Goal: Transaction & Acquisition: Purchase product/service

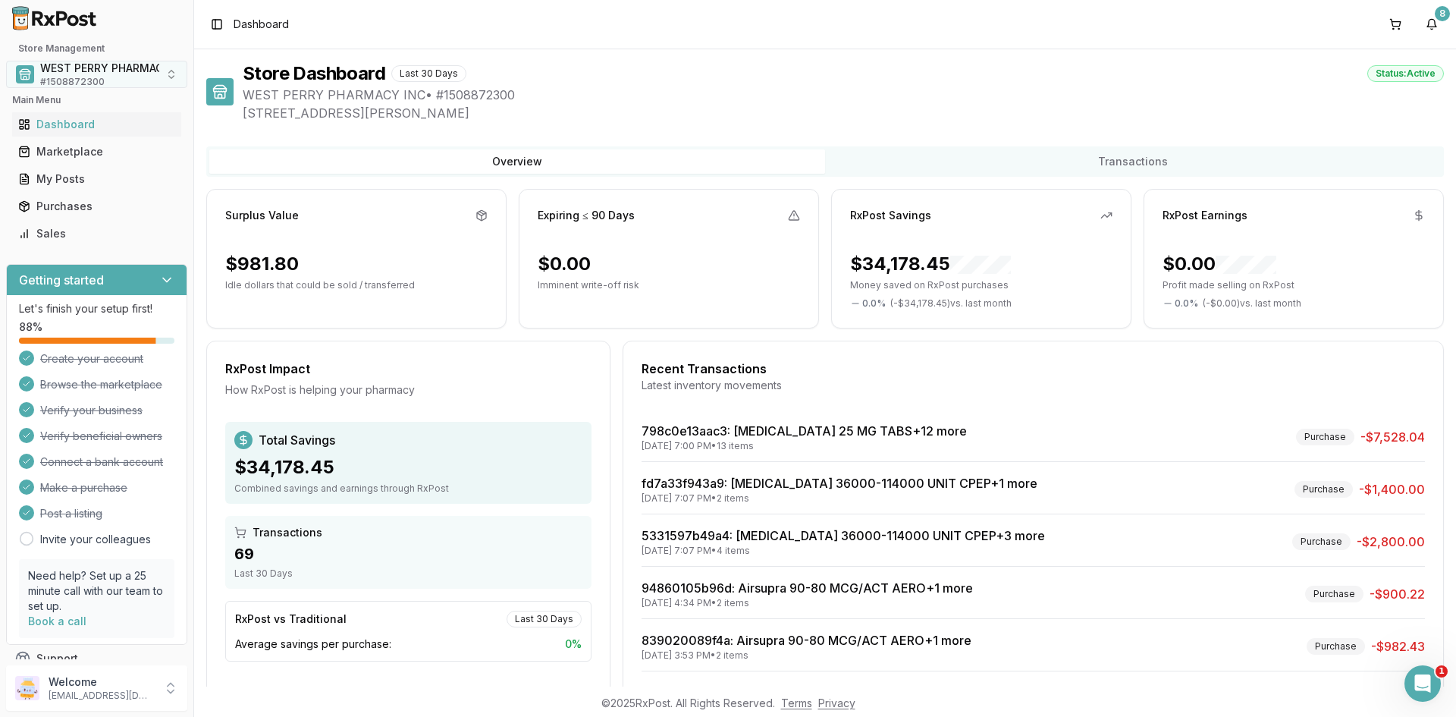
click at [75, 81] on span "# 1508872300" at bounding box center [72, 82] width 64 height 12
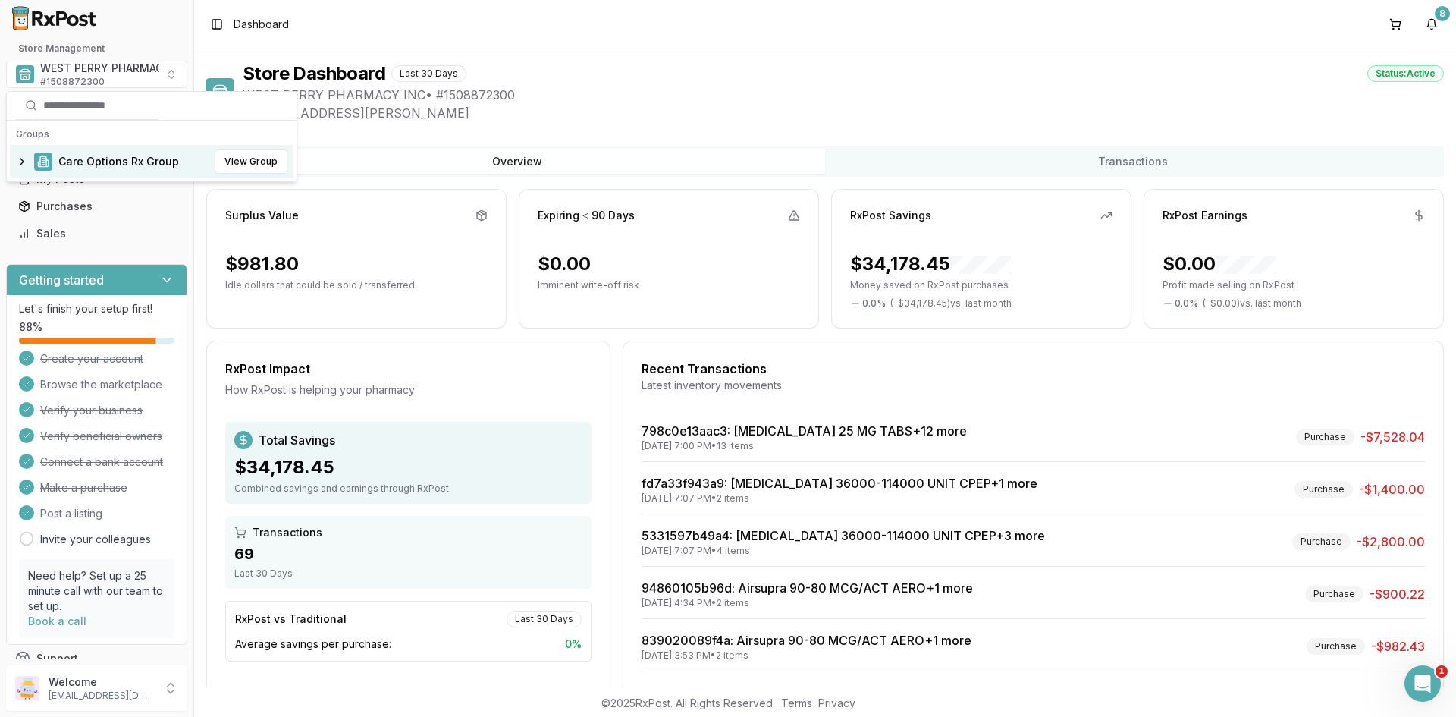
click at [72, 162] on span "Care Options Rx Group" at bounding box center [118, 161] width 121 height 15
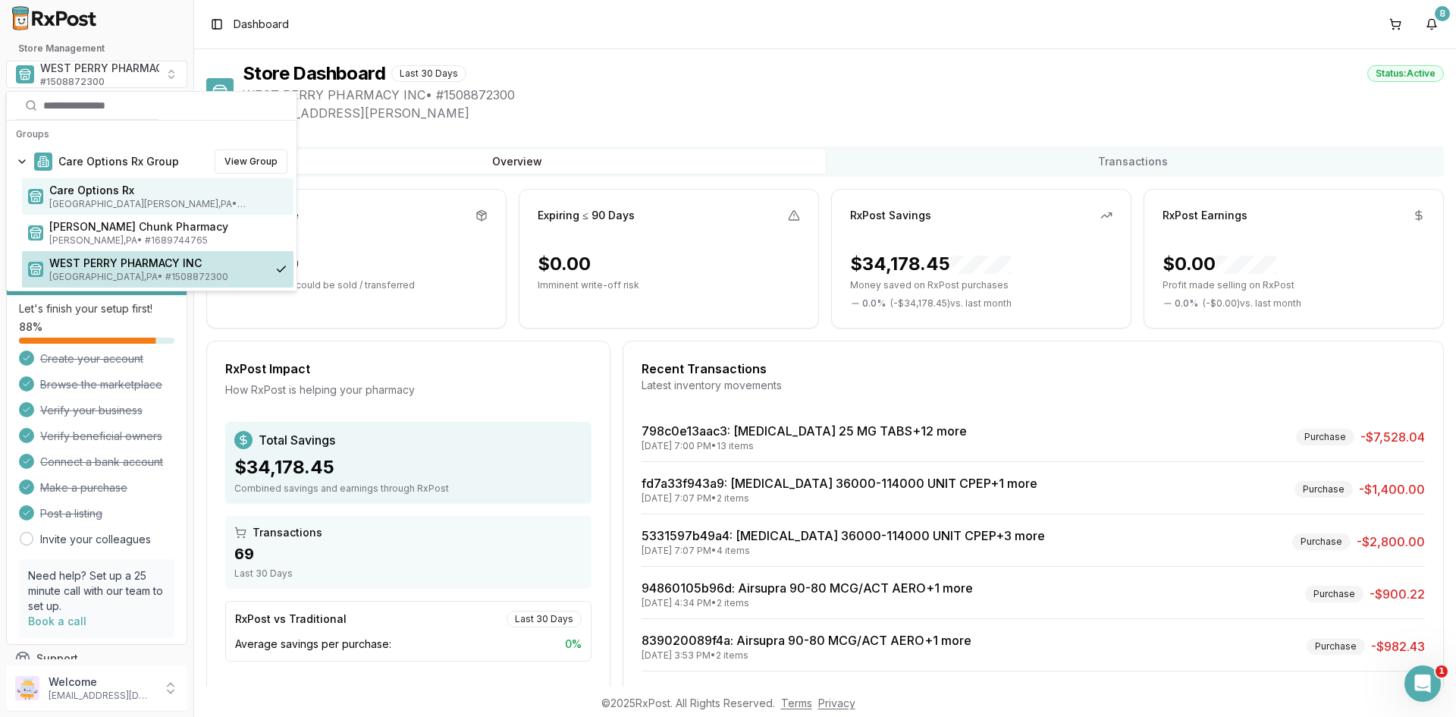
click at [66, 198] on span "[GEOGRAPHIC_DATA][PERSON_NAME] , [GEOGRAPHIC_DATA] • # 1932201860" at bounding box center [168, 204] width 238 height 12
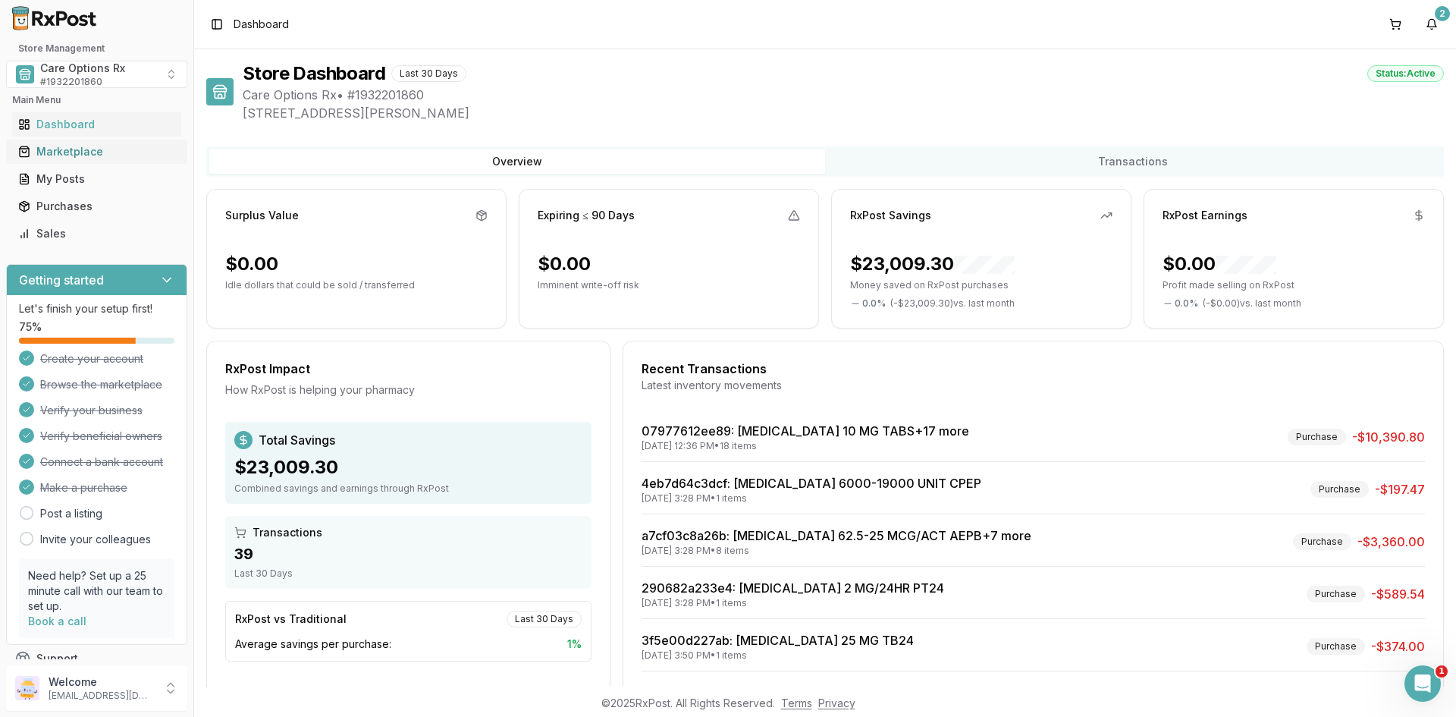
click at [70, 153] on div "Marketplace" at bounding box center [96, 151] width 157 height 15
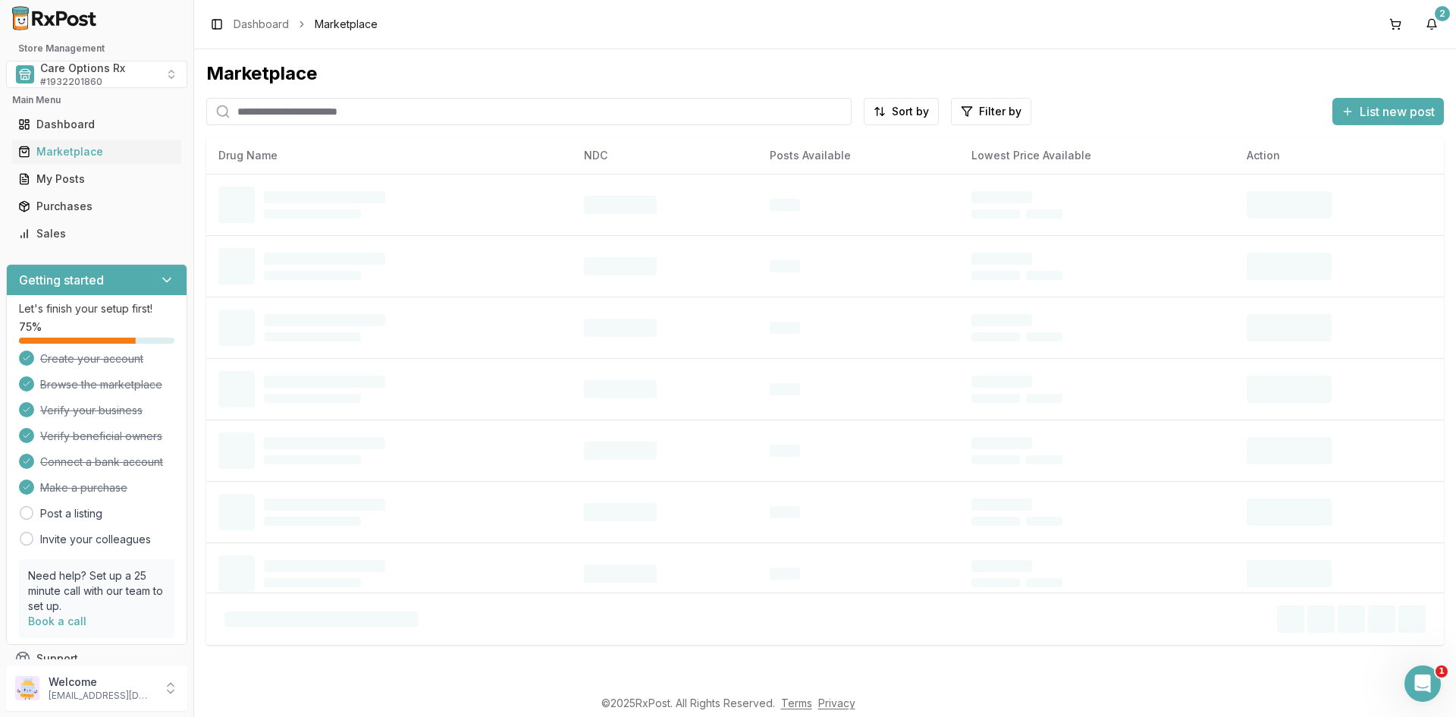
click at [268, 113] on input "search" at bounding box center [529, 111] width 646 height 27
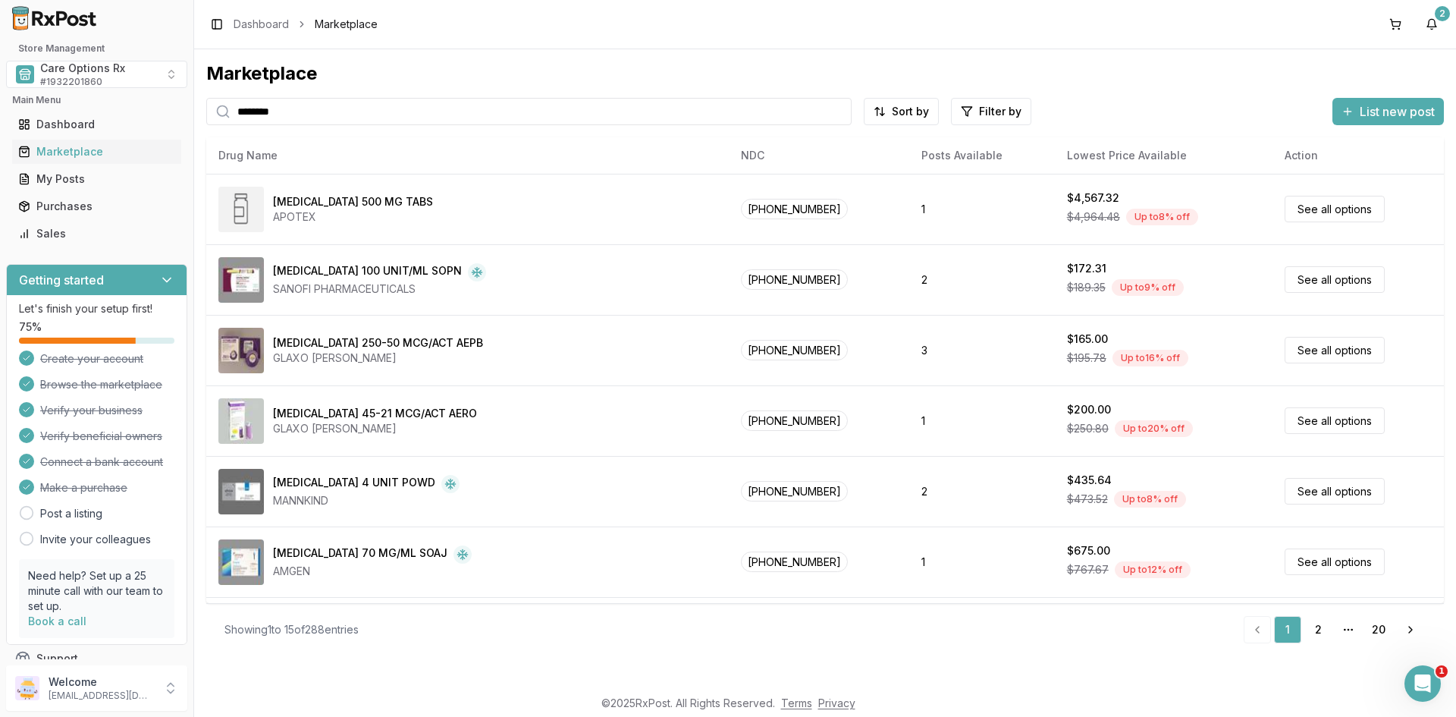
type input "********"
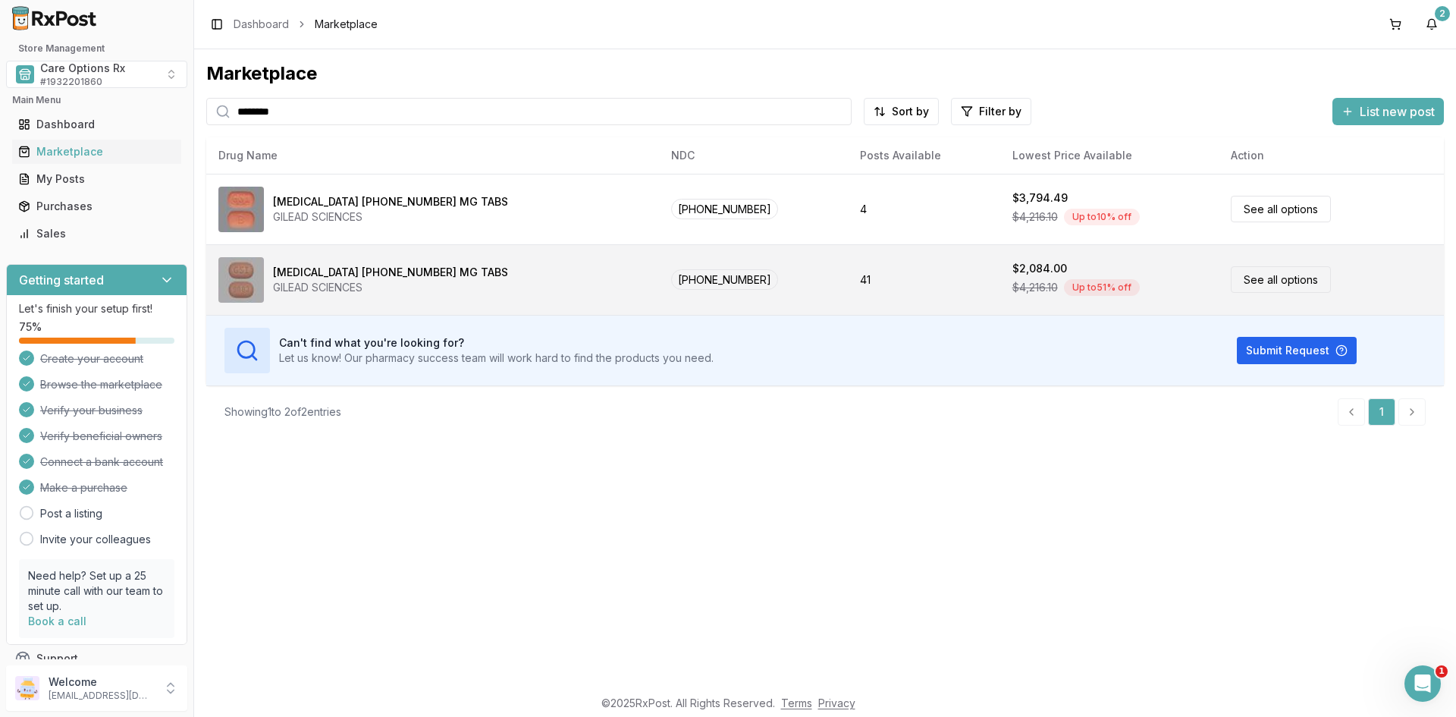
click at [671, 281] on span "[PHONE_NUMBER]" at bounding box center [724, 279] width 107 height 20
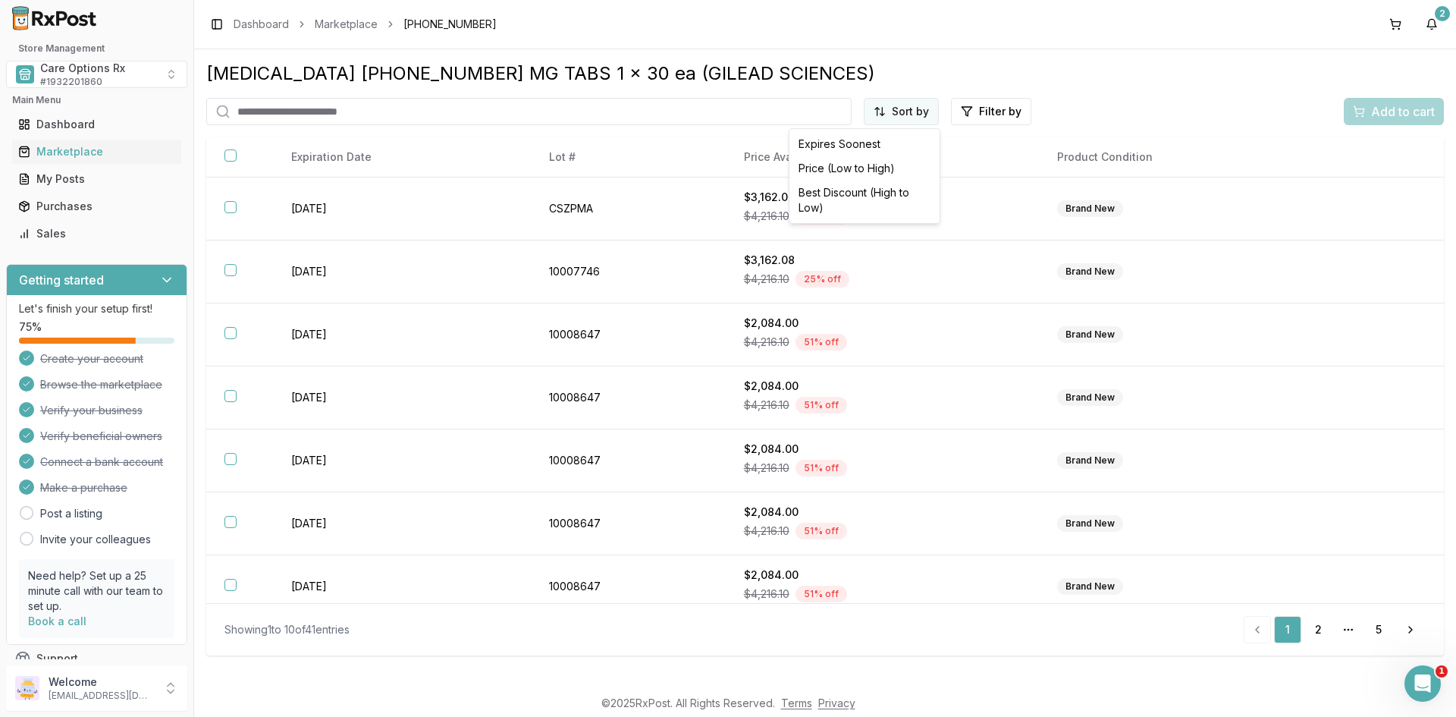
click at [911, 107] on html "Store Management Care Options Rx # 1932201860 Main Menu Dashboard Marketplace M…" at bounding box center [728, 358] width 1456 height 717
click at [872, 189] on div "Best Discount (High to Low)" at bounding box center [865, 200] width 144 height 39
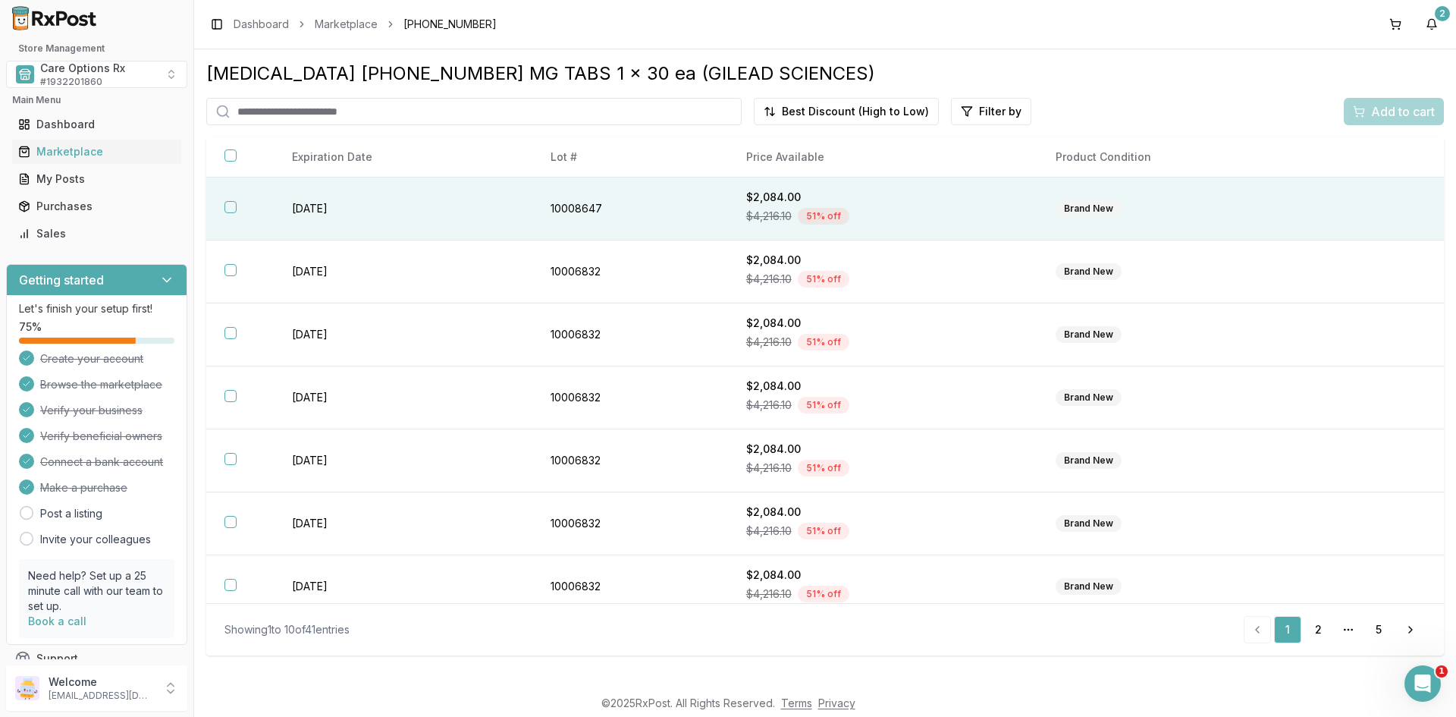
click at [237, 202] on th at bounding box center [240, 209] width 68 height 63
click at [1358, 117] on div "Add to cart" at bounding box center [1394, 111] width 82 height 18
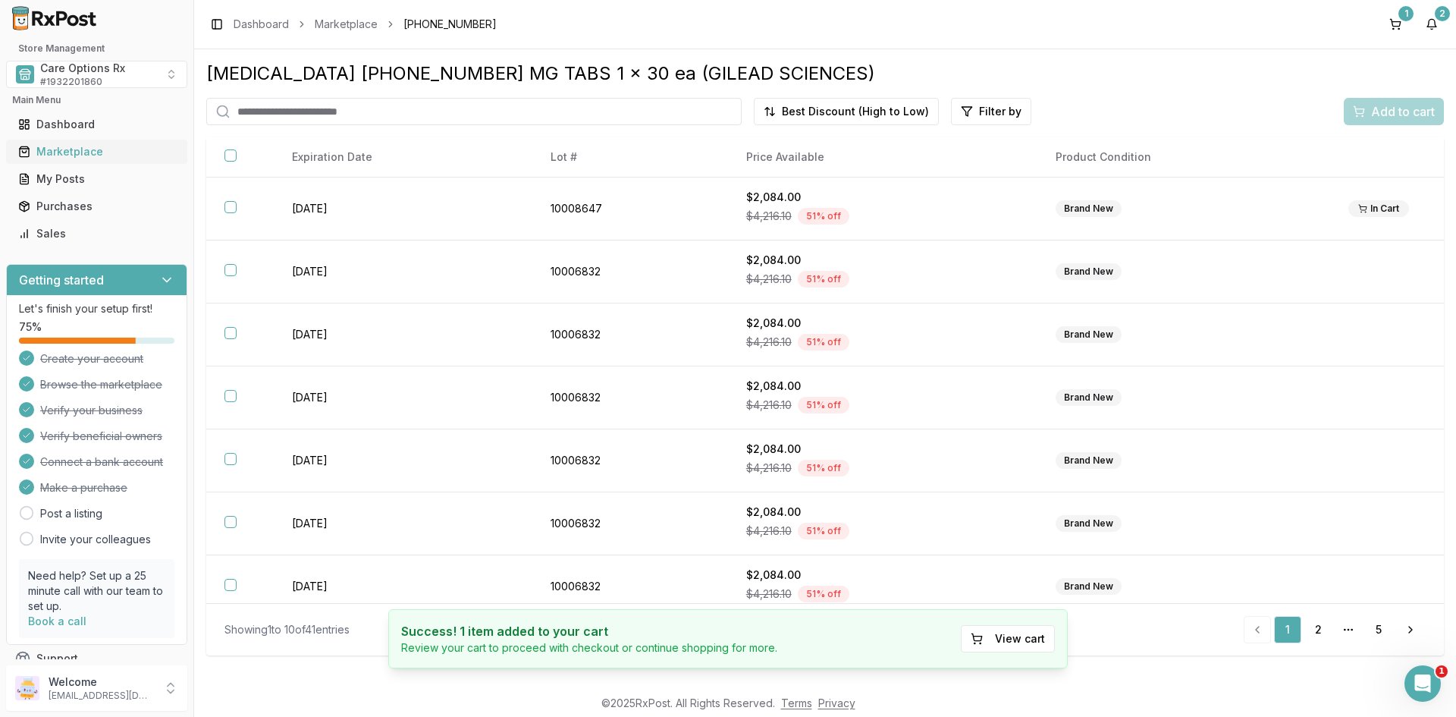
click at [59, 145] on div "Marketplace" at bounding box center [96, 151] width 157 height 15
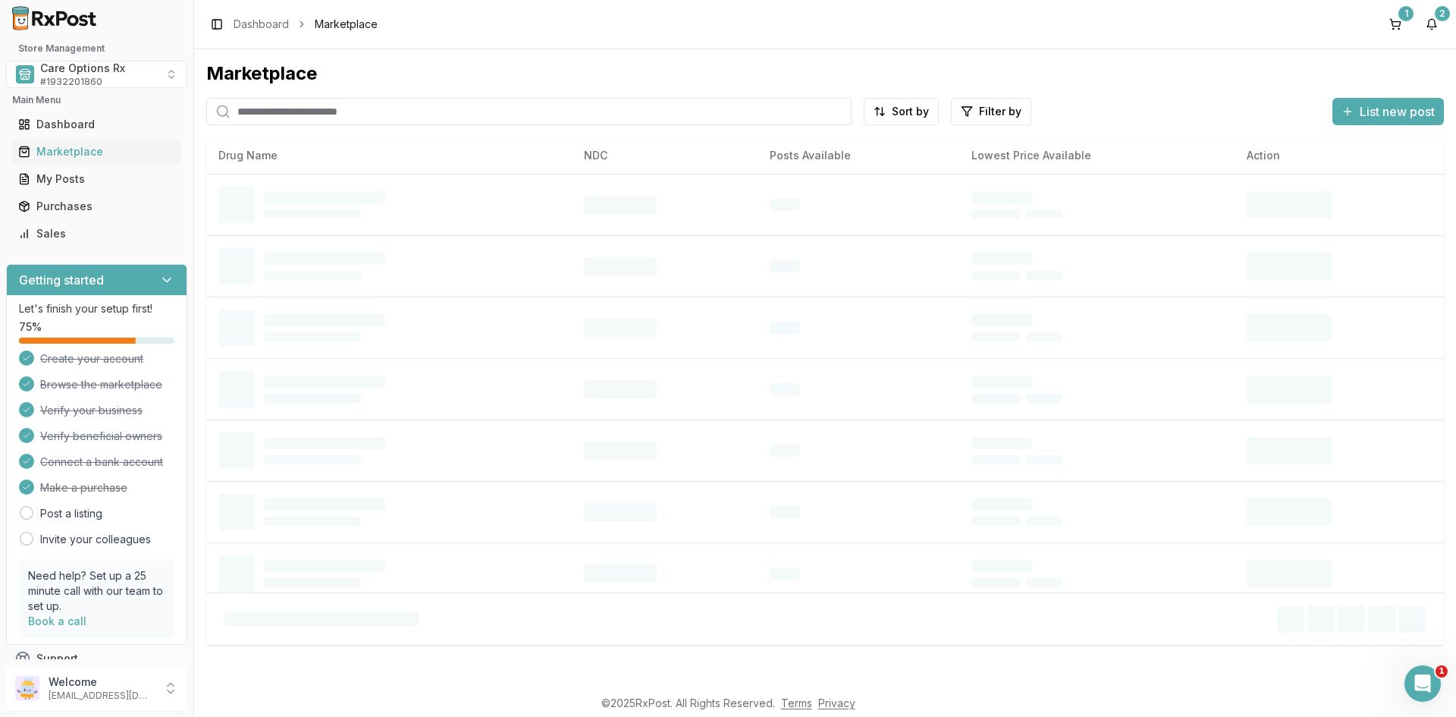
click at [292, 114] on input "search" at bounding box center [529, 111] width 646 height 27
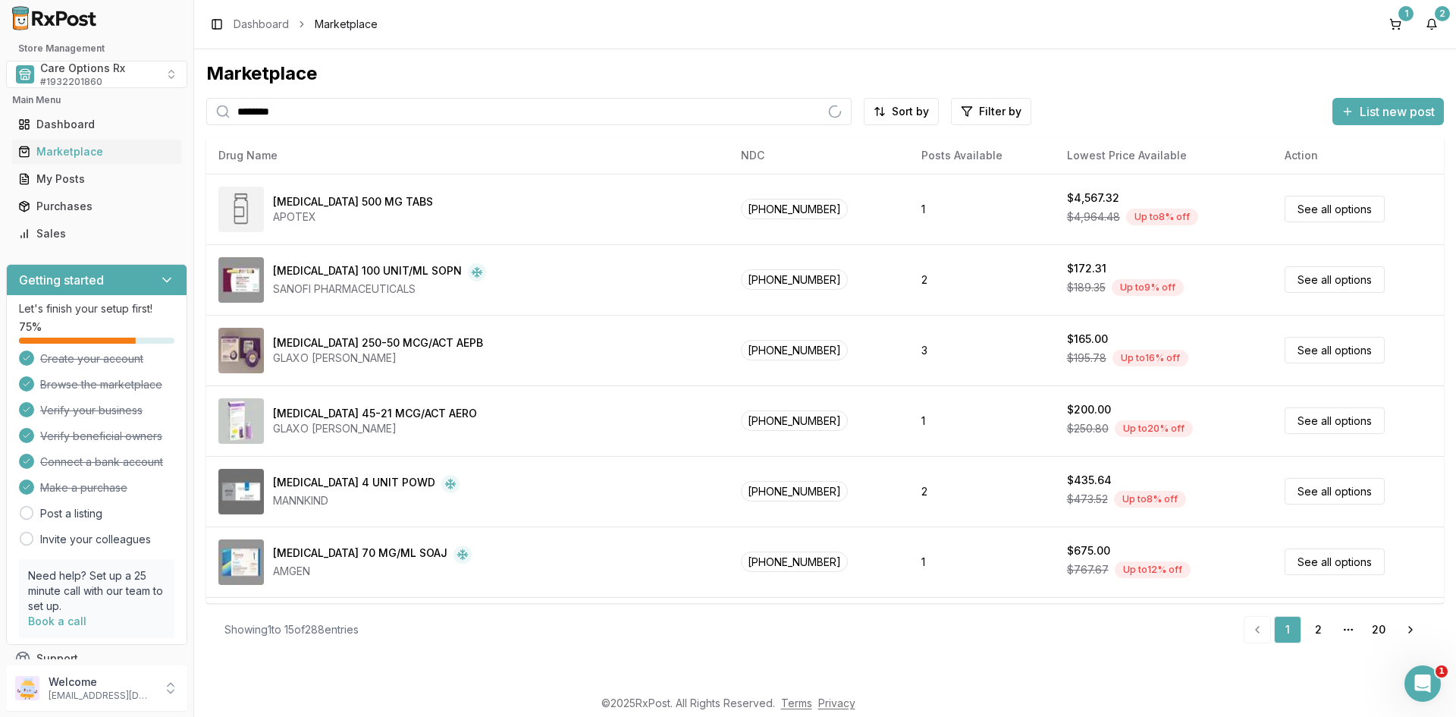
type input "********"
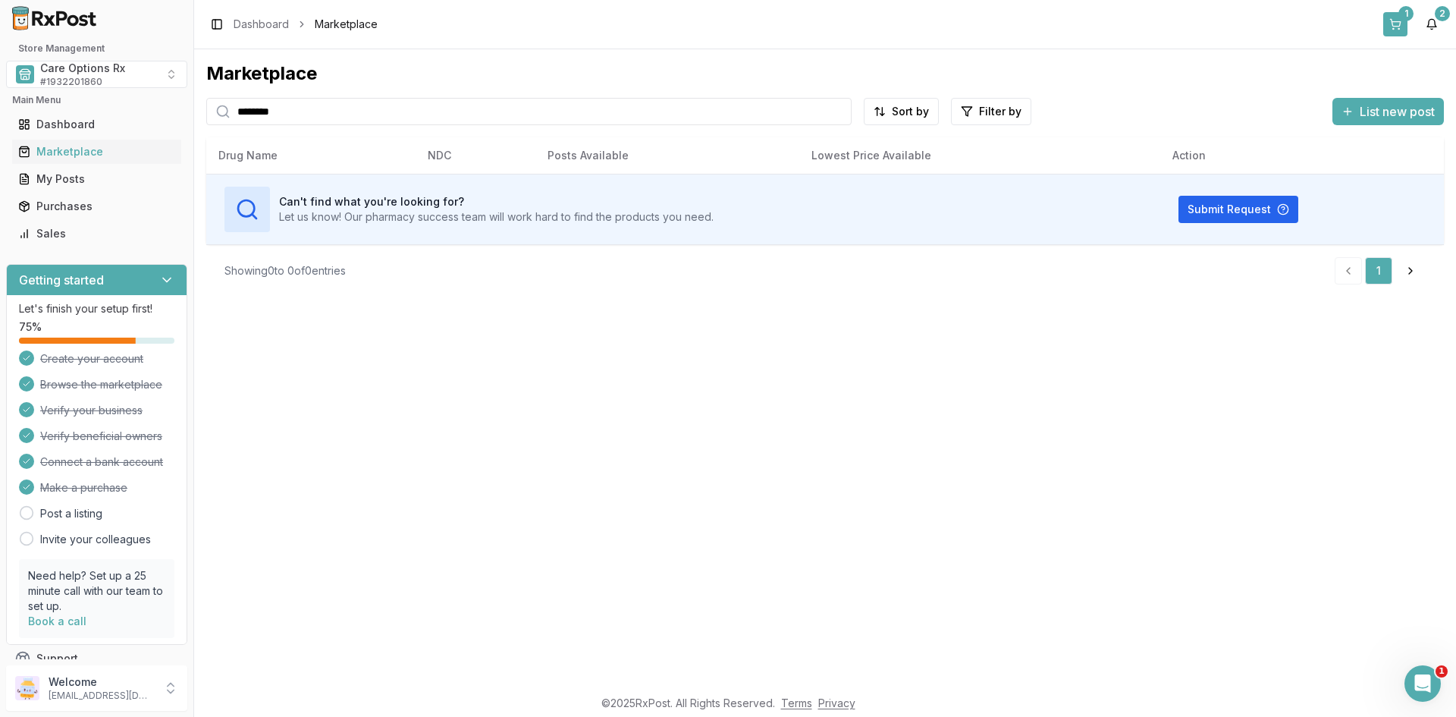
click at [1403, 21] on button "1" at bounding box center [1396, 24] width 24 height 24
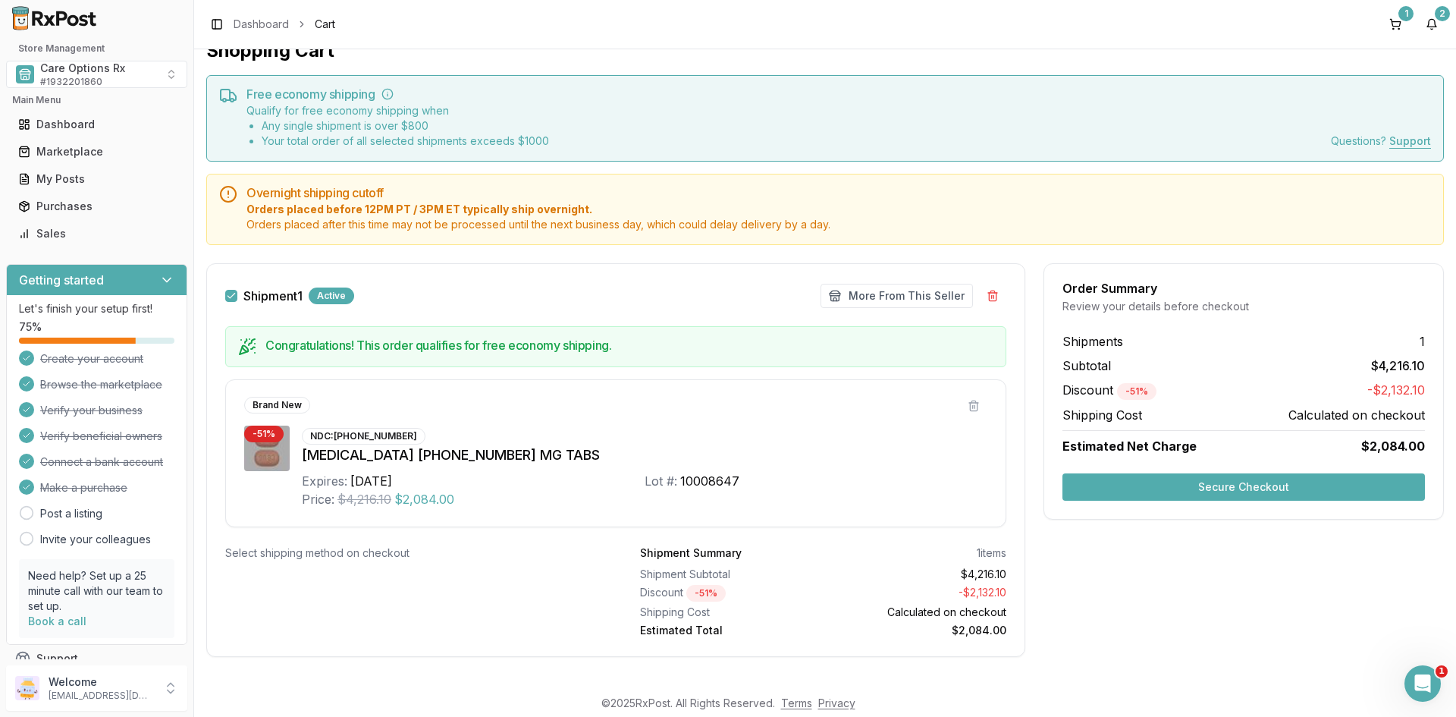
scroll to position [36, 0]
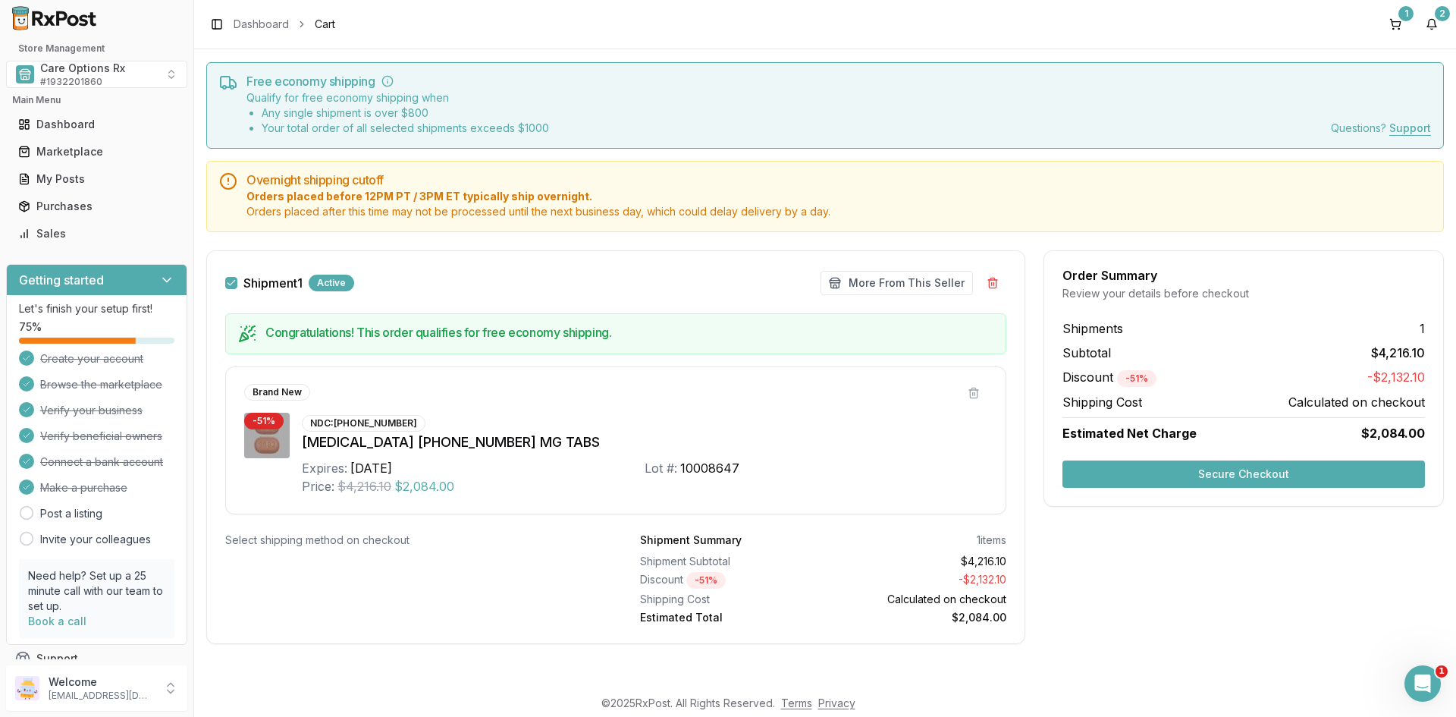
click at [1169, 476] on button "Secure Checkout" at bounding box center [1244, 473] width 363 height 27
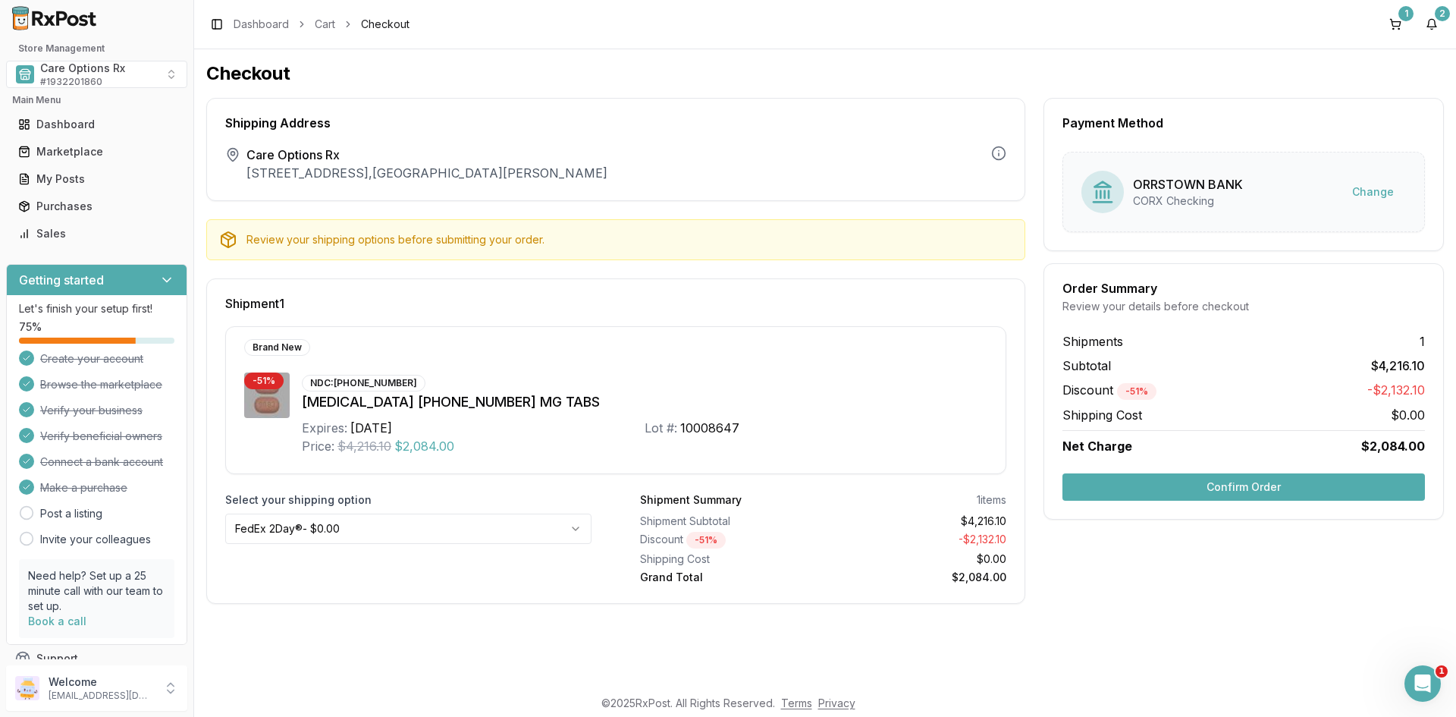
click at [1220, 490] on button "Confirm Order" at bounding box center [1244, 486] width 363 height 27
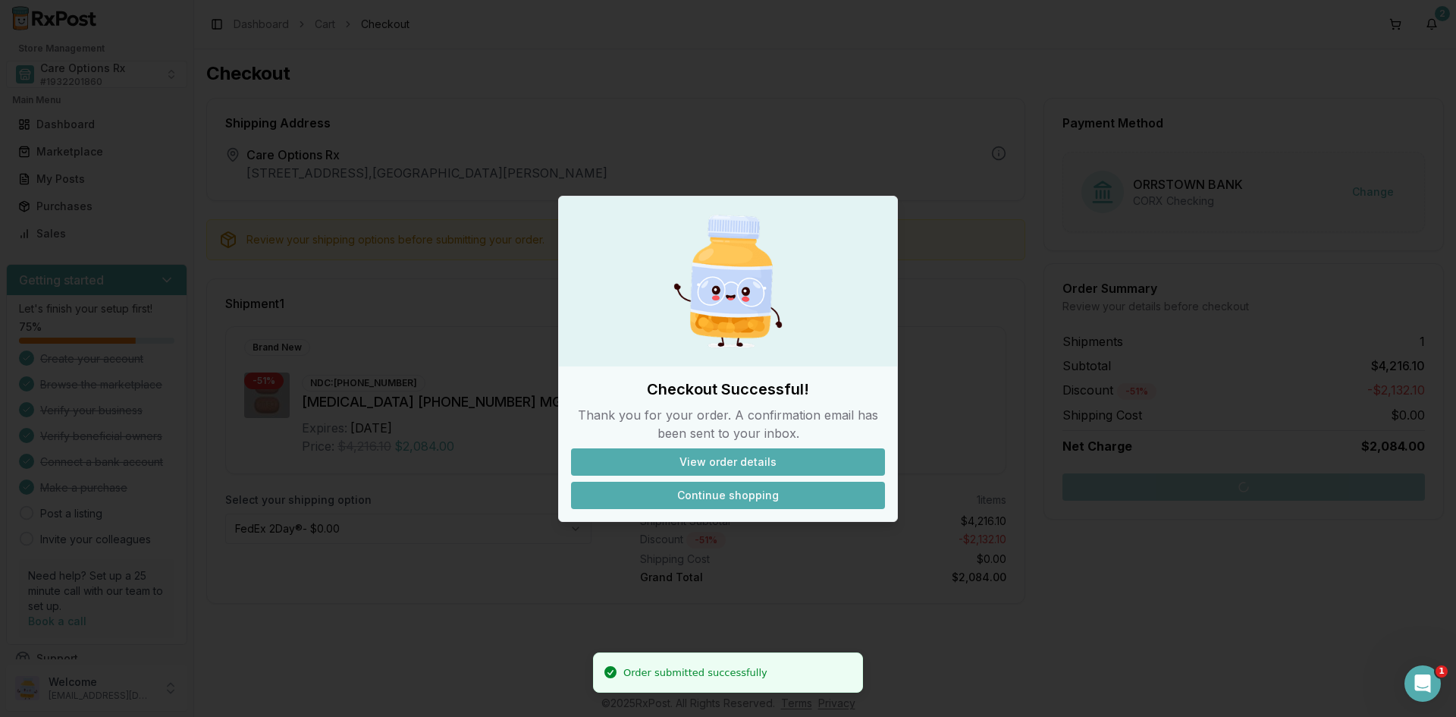
click at [719, 493] on button "Continue shopping" at bounding box center [728, 495] width 314 height 27
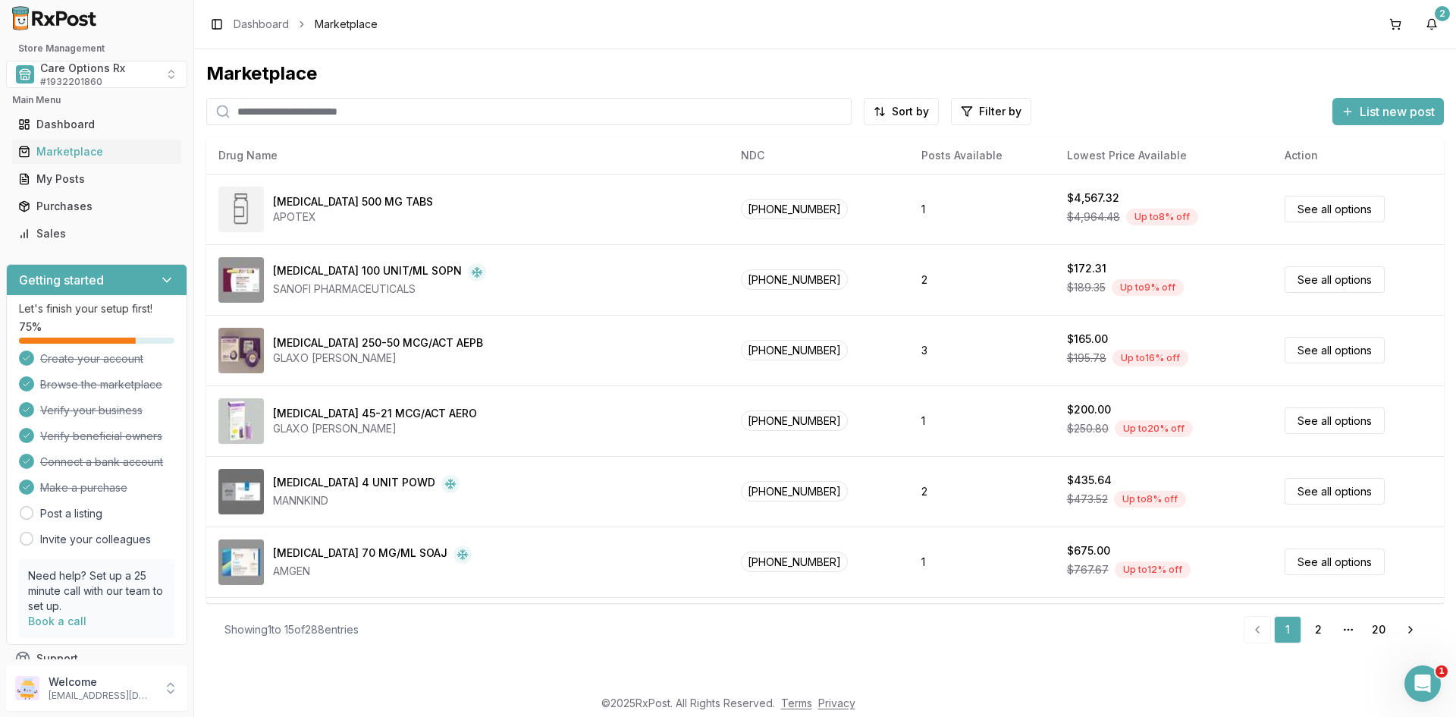
click at [318, 113] on input "search" at bounding box center [529, 111] width 646 height 27
type input "*********"
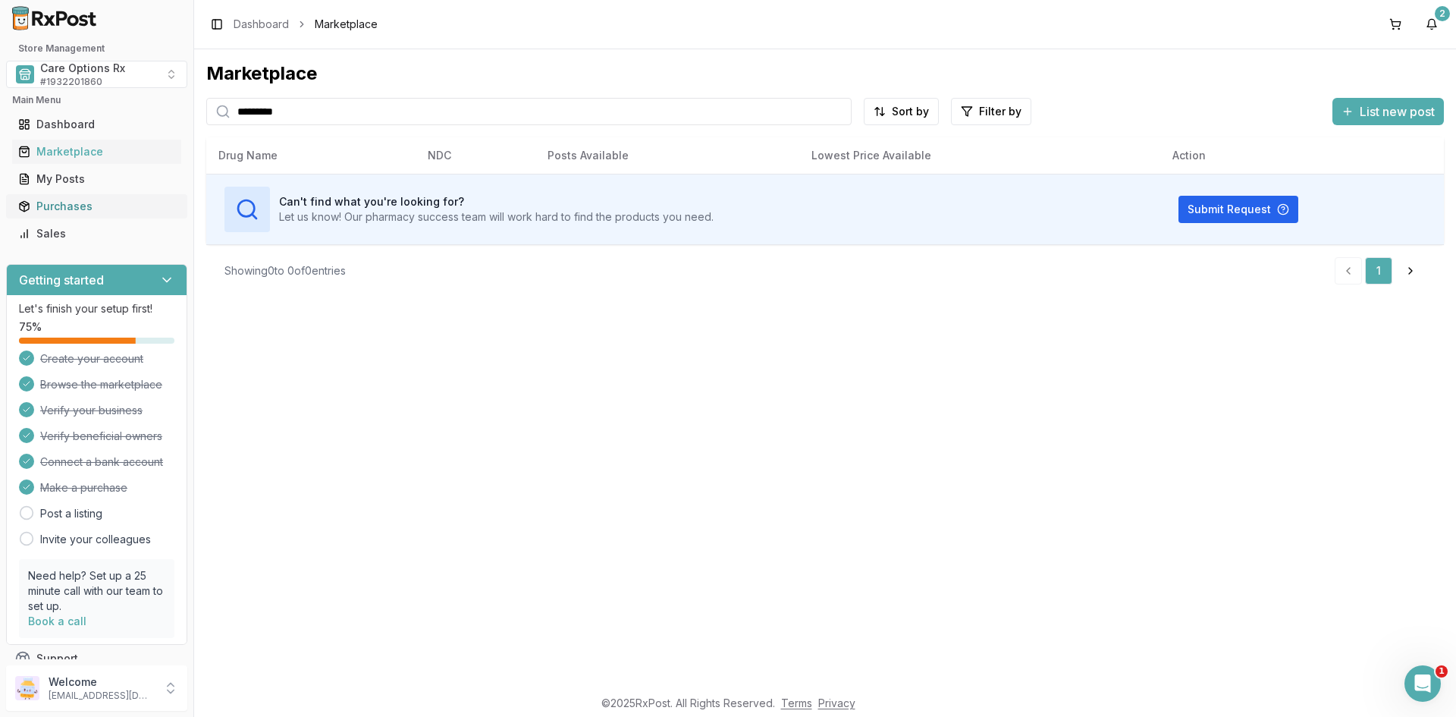
click at [75, 206] on div "Purchases" at bounding box center [96, 206] width 157 height 15
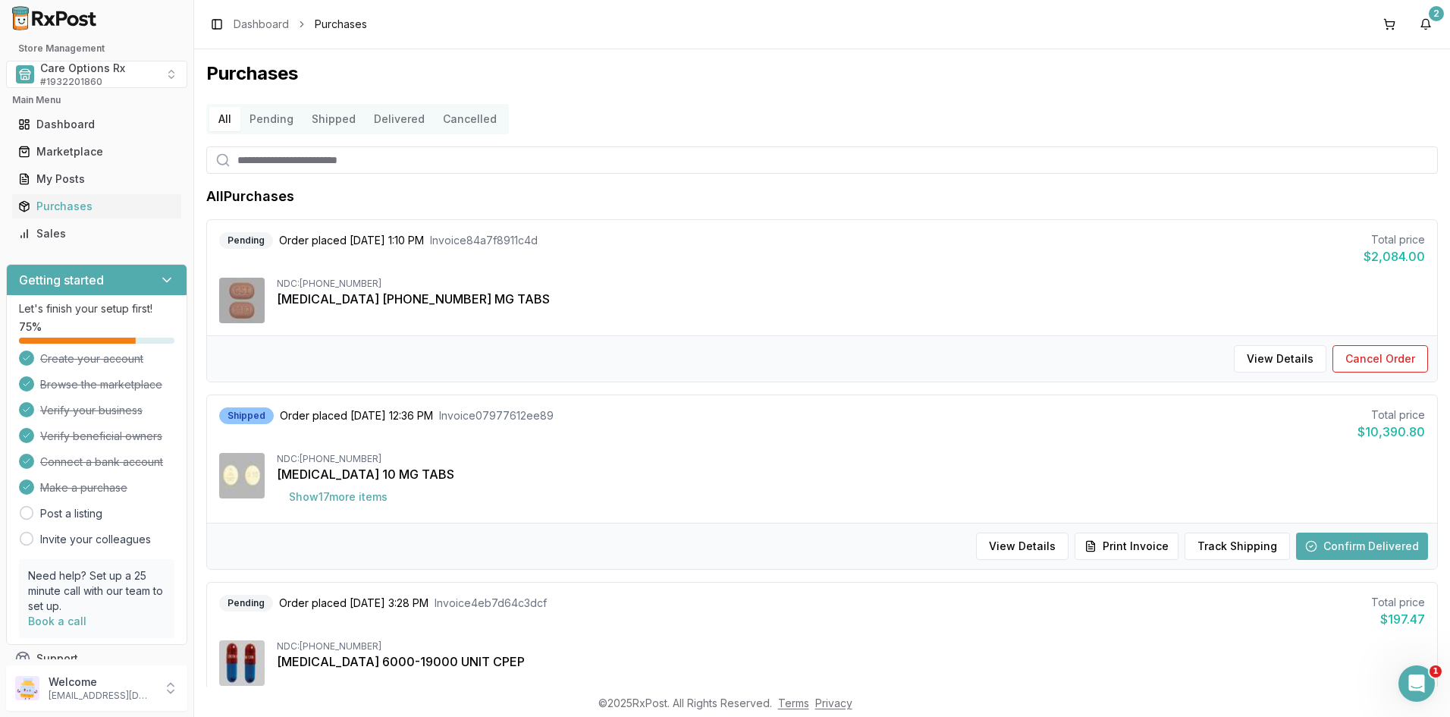
click at [301, 162] on input "search" at bounding box center [822, 159] width 1232 height 27
type input "***"
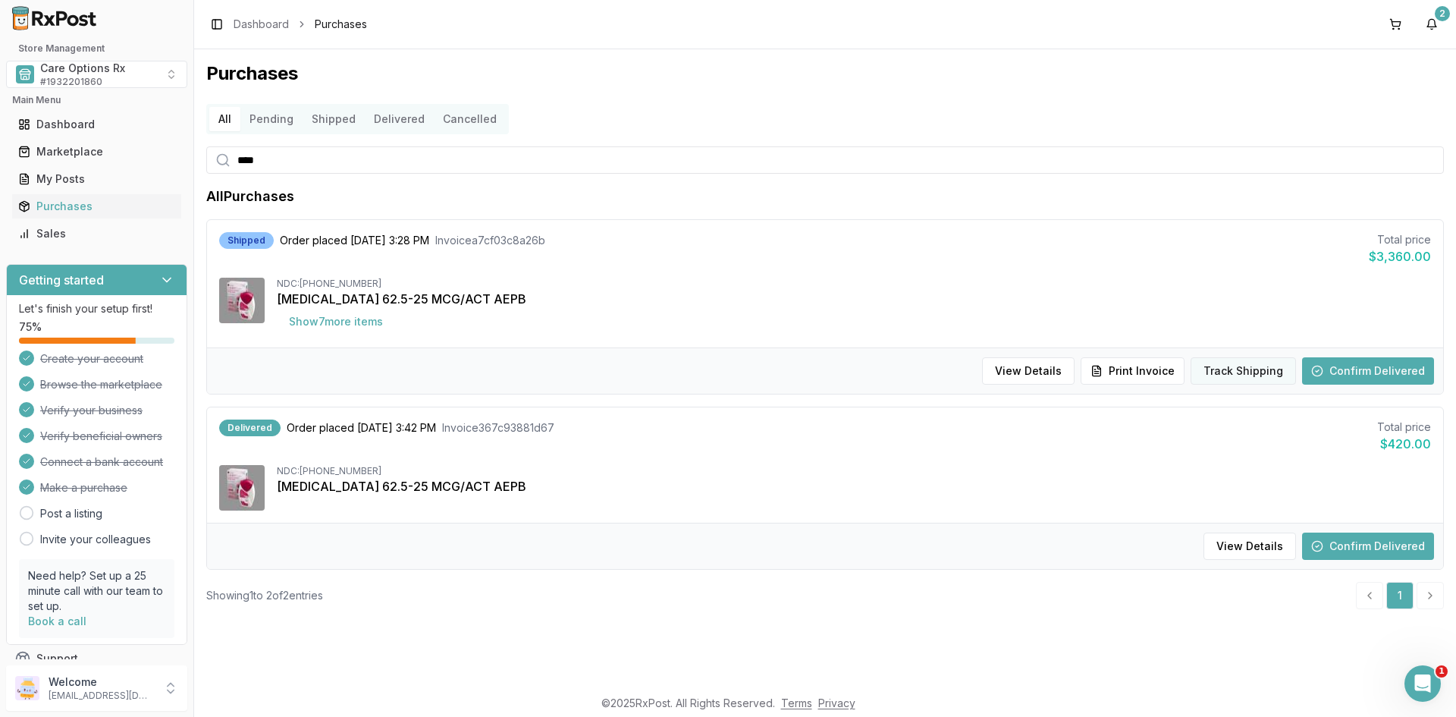
click at [1246, 366] on button "Track Shipping" at bounding box center [1243, 370] width 105 height 27
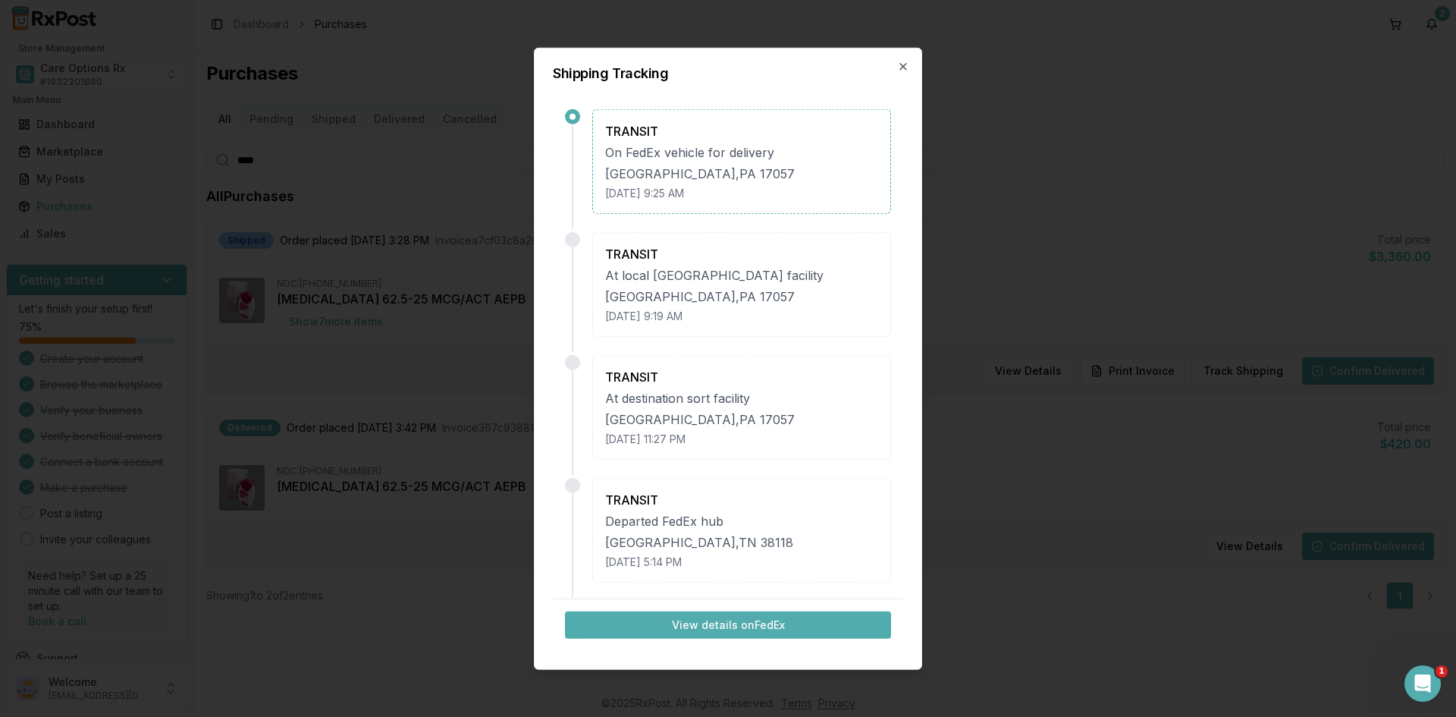
click at [686, 630] on button "View details on FedEx" at bounding box center [728, 624] width 326 height 27
click at [902, 66] on icon "button" at bounding box center [903, 66] width 12 height 12
